Goal: Information Seeking & Learning: Learn about a topic

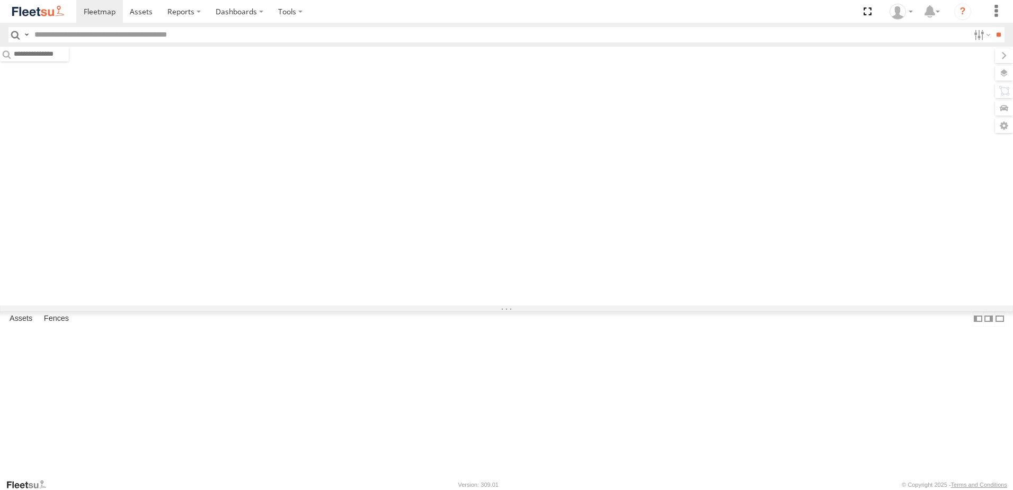
click at [121, 34] on input "text" at bounding box center [499, 34] width 939 height 15
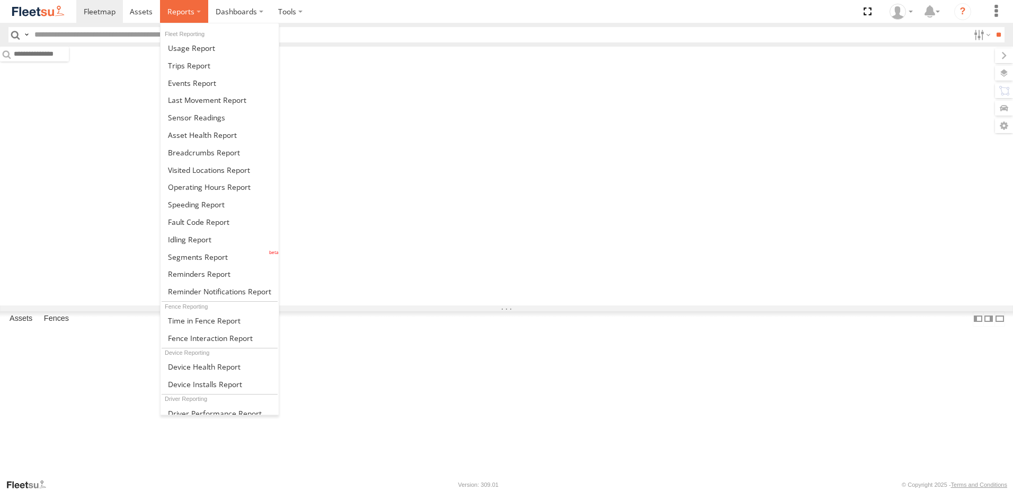
click at [178, 19] on label at bounding box center [184, 11] width 48 height 23
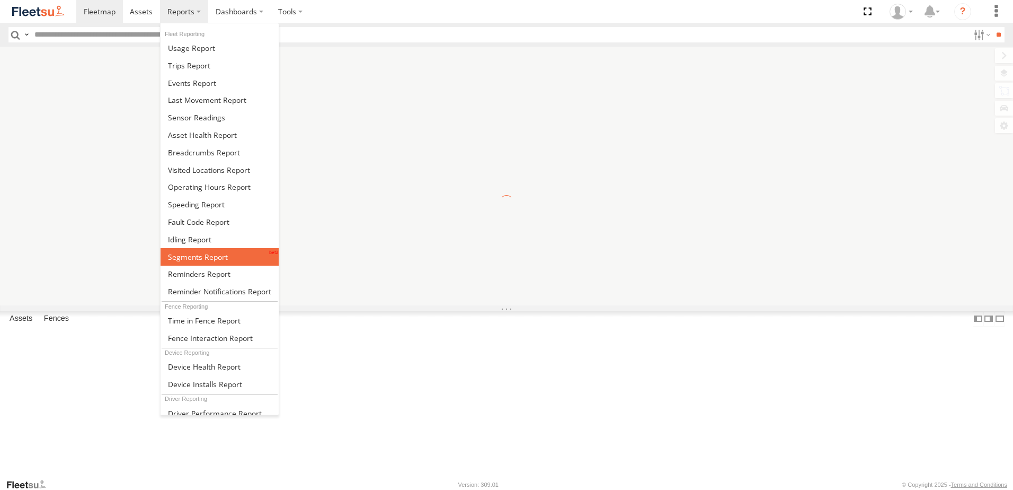
drag, startPoint x: 197, startPoint y: 259, endPoint x: 206, endPoint y: 229, distance: 31.0
click at [197, 259] on span at bounding box center [198, 257] width 60 height 10
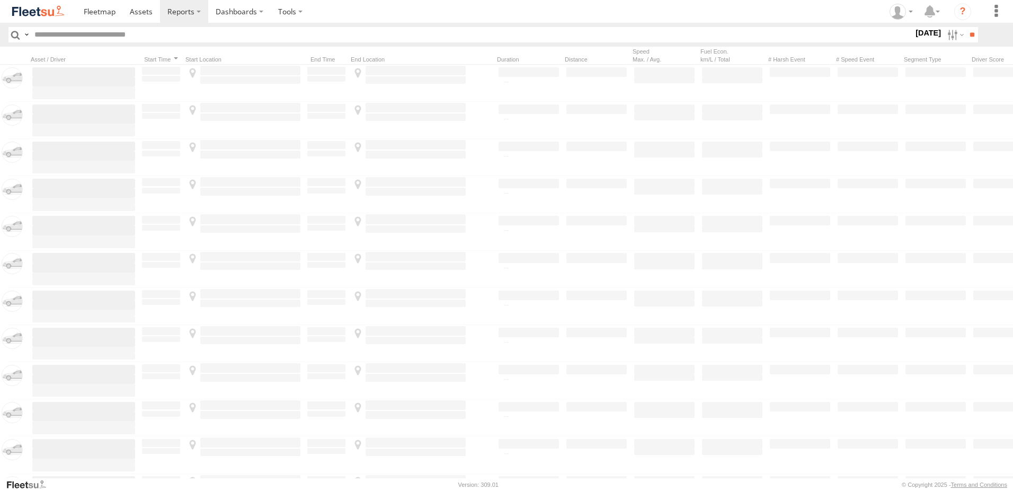
click at [76, 31] on input "text" at bounding box center [471, 34] width 883 height 15
paste input "********"
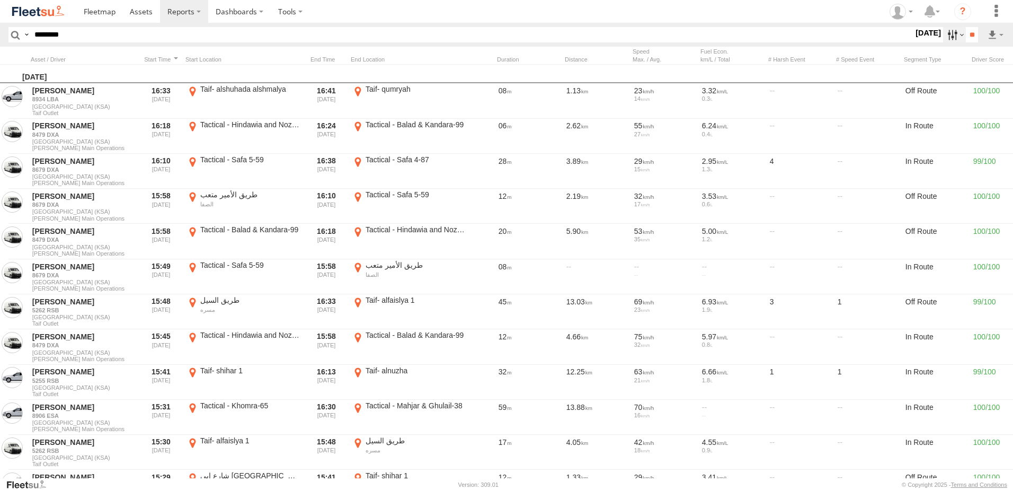
type input "********"
click at [949, 33] on label at bounding box center [954, 34] width 23 height 15
click at [0, 0] on label at bounding box center [0, 0] width 0 height 0
click at [974, 32] on input "**" at bounding box center [972, 34] width 12 height 15
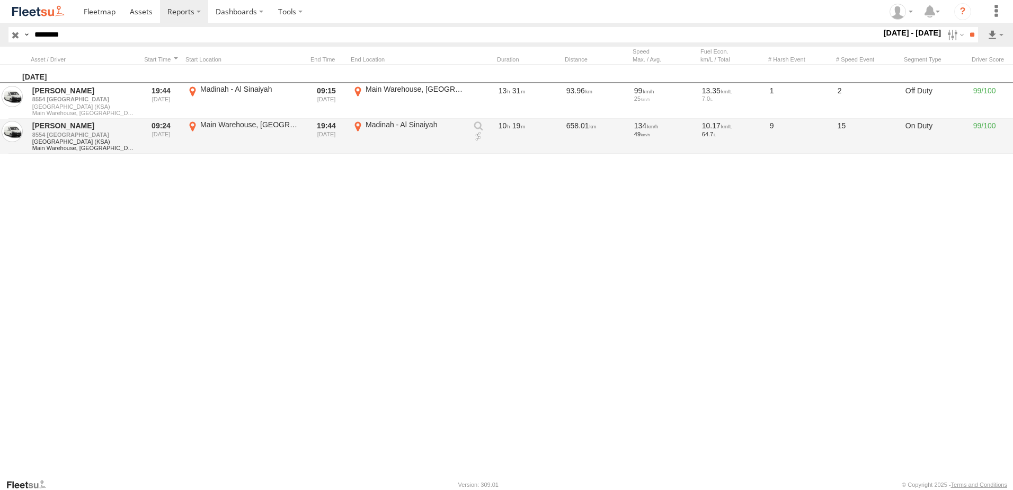
click at [474, 136] on link at bounding box center [478, 136] width 11 height 11
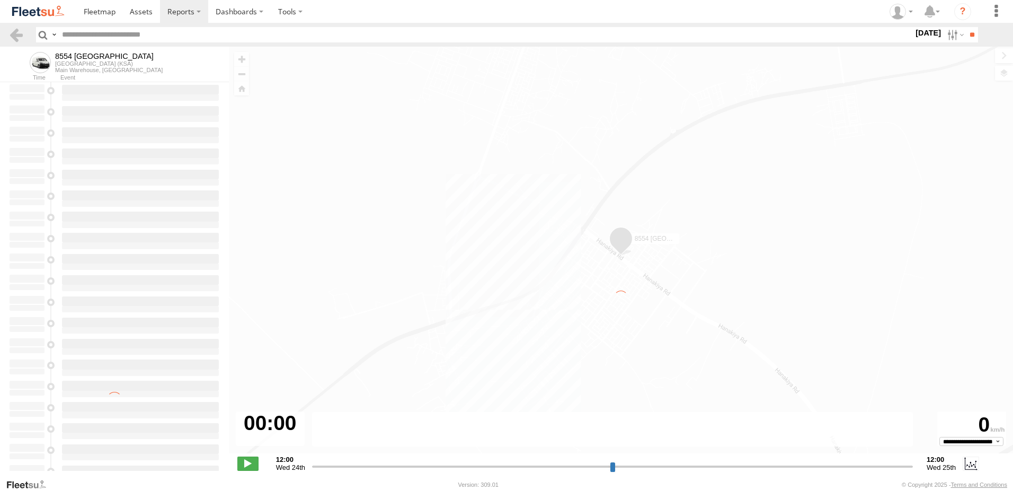
type input "**********"
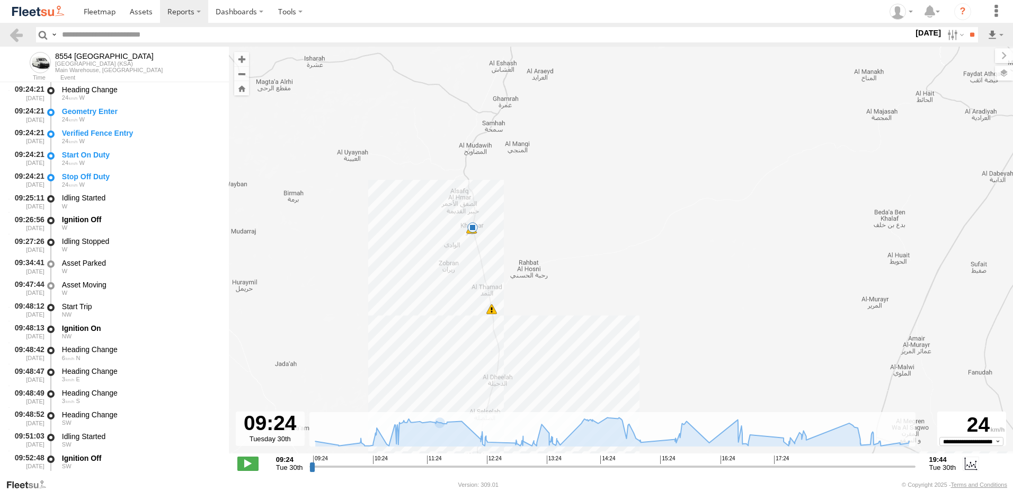
drag, startPoint x: 472, startPoint y: 230, endPoint x: 442, endPoint y: 271, distance: 50.0
click at [442, 271] on div "8554 [GEOGRAPHIC_DATA] 12:26 Tue 14:56 Tue 14:58 Tue 16:49 Tue 17:04 Tue 17:42 …" at bounding box center [621, 256] width 784 height 418
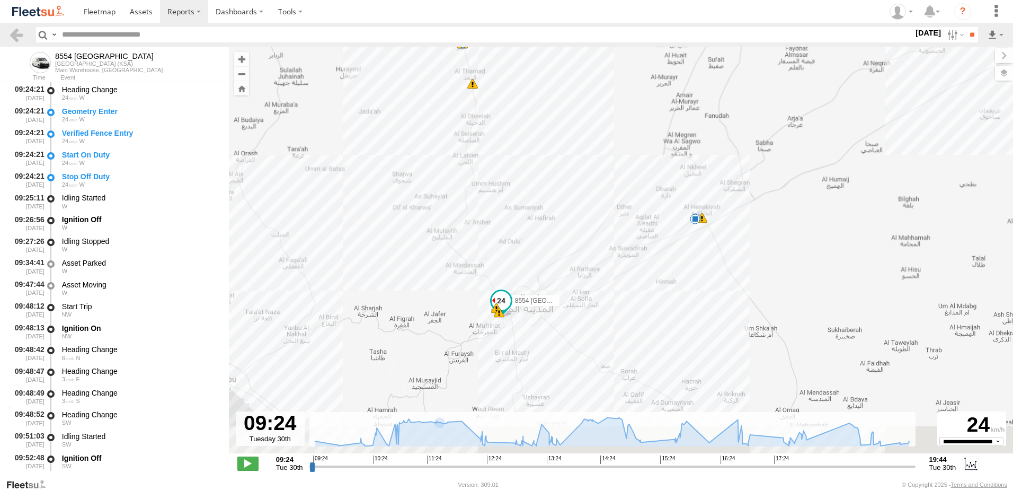
drag, startPoint x: 578, startPoint y: 380, endPoint x: 579, endPoint y: 162, distance: 218.3
click at [579, 162] on div "8554 [GEOGRAPHIC_DATA] 12:26 Tue 14:56 Tue 14:58 Tue 16:49 Tue 17:04 Tue 17:42 …" at bounding box center [621, 256] width 784 height 418
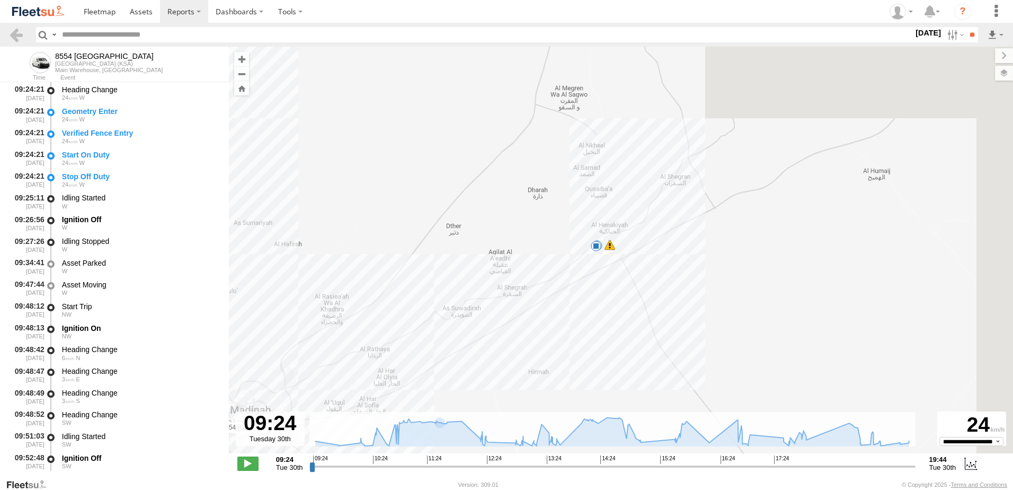
drag, startPoint x: 633, startPoint y: 290, endPoint x: 582, endPoint y: 341, distance: 71.9
click at [582, 341] on div "8554 [GEOGRAPHIC_DATA] 12:26 Tue 14:56 Tue 14:58 Tue 16:49 Tue 17:04 Tue 17:42 …" at bounding box center [621, 256] width 784 height 418
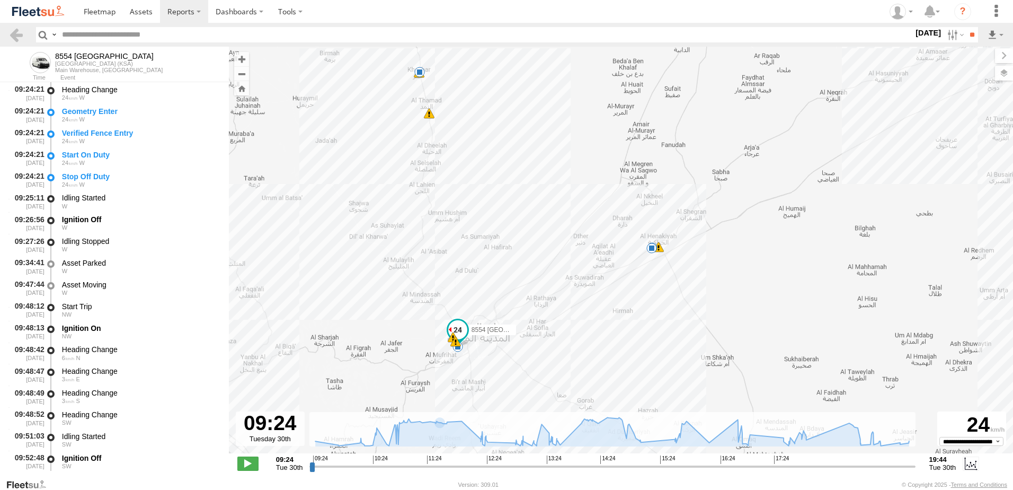
drag, startPoint x: 510, startPoint y: 269, endPoint x: 576, endPoint y: 247, distance: 70.0
click at [576, 247] on div "8554 [GEOGRAPHIC_DATA] 12:26 Tue 14:56 Tue 14:58 Tue 16:49 Tue 17:04 Tue 17:42 …" at bounding box center [621, 256] width 784 height 418
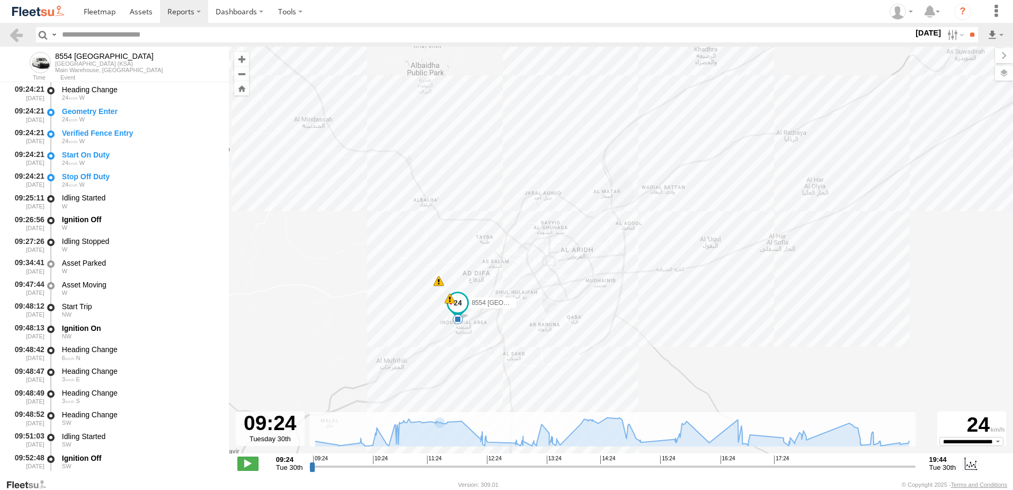
drag, startPoint x: 453, startPoint y: 359, endPoint x: 376, endPoint y: 295, distance: 99.7
click at [376, 295] on div "8554 [GEOGRAPHIC_DATA] 12:26 Tue 14:56 Tue 14:58 Tue 16:49 Tue 17:04 Tue 17:42 …" at bounding box center [621, 256] width 784 height 418
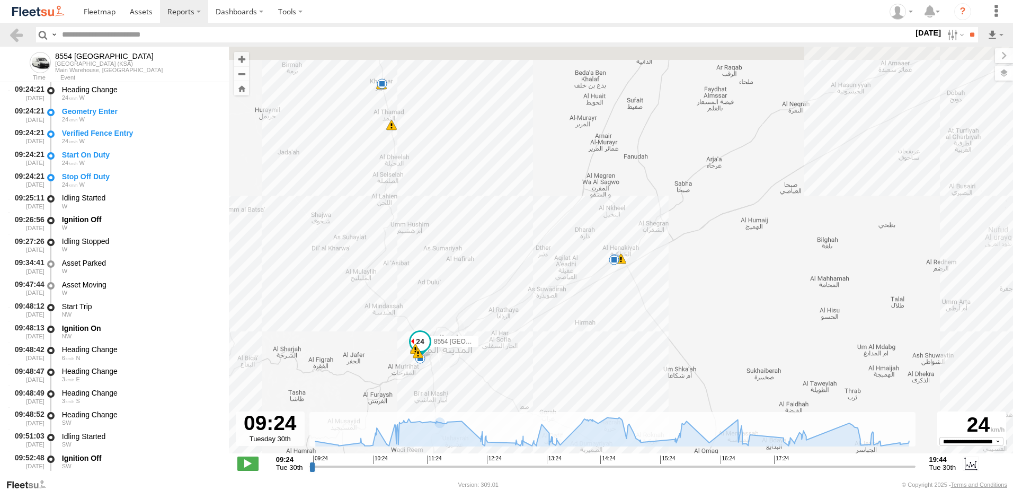
drag, startPoint x: 440, startPoint y: 170, endPoint x: 440, endPoint y: 252, distance: 82.1
click at [440, 252] on div "8554 [GEOGRAPHIC_DATA] 12:26 Tue 14:56 Tue 14:58 Tue 16:49 Tue 17:04 Tue 17:42 …" at bounding box center [621, 256] width 784 height 418
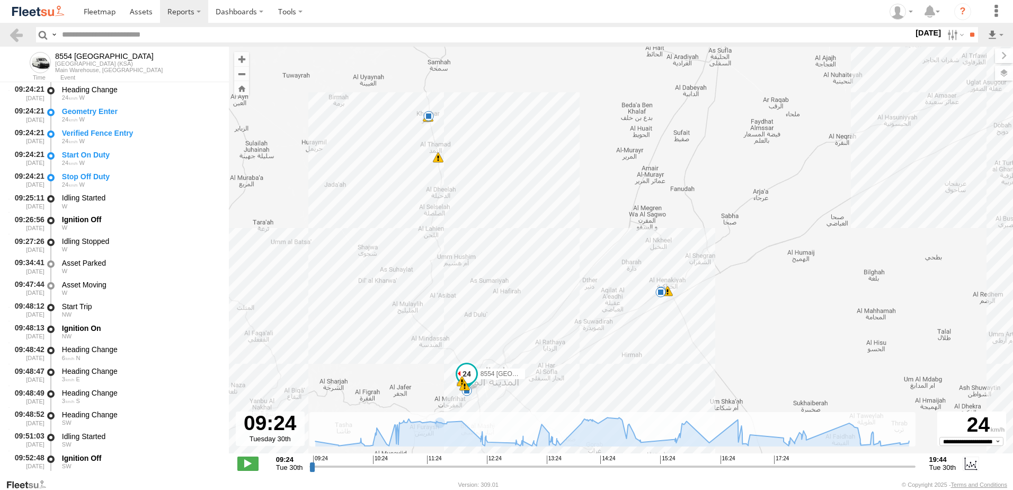
drag, startPoint x: 469, startPoint y: 232, endPoint x: 509, endPoint y: 224, distance: 41.0
click at [509, 224] on div "8554 [GEOGRAPHIC_DATA] 12:26 Tue 14:56 Tue 14:58 Tue 16:49 Tue 17:04 Tue 17:42 …" at bounding box center [621, 256] width 784 height 418
